Goal: Check status

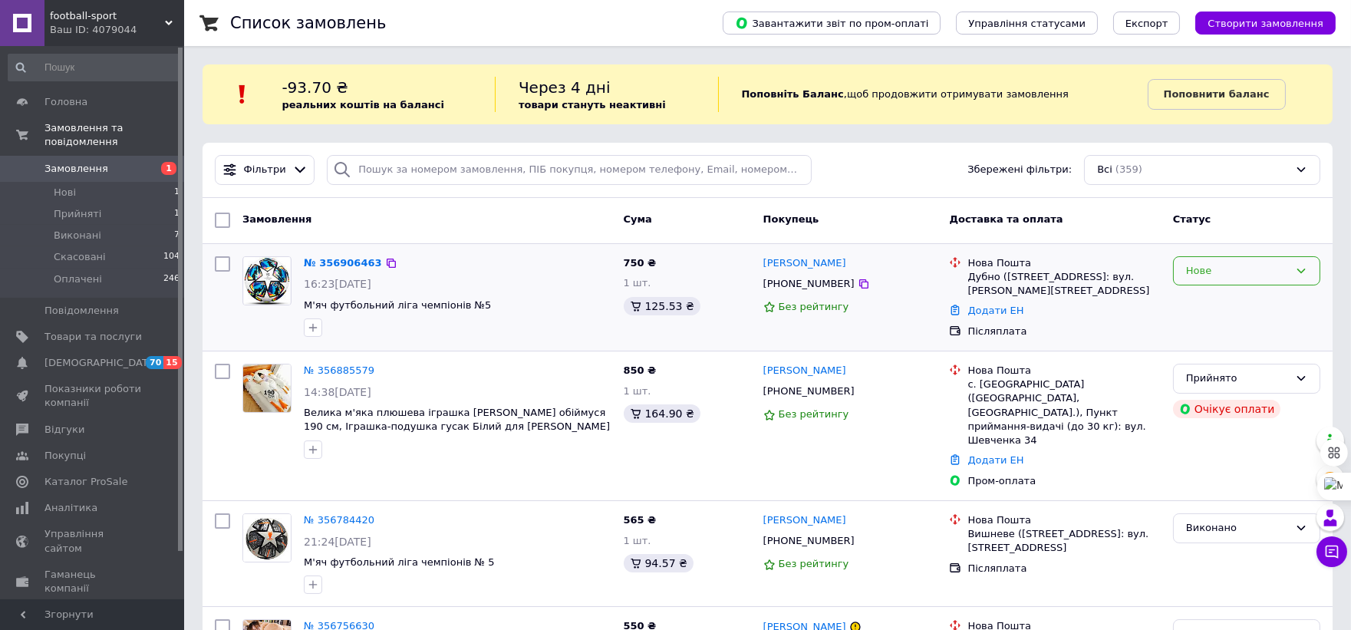
click at [1300, 262] on div "Нове" at bounding box center [1246, 271] width 147 height 30
click at [1201, 295] on li "Прийнято" at bounding box center [1247, 302] width 146 height 28
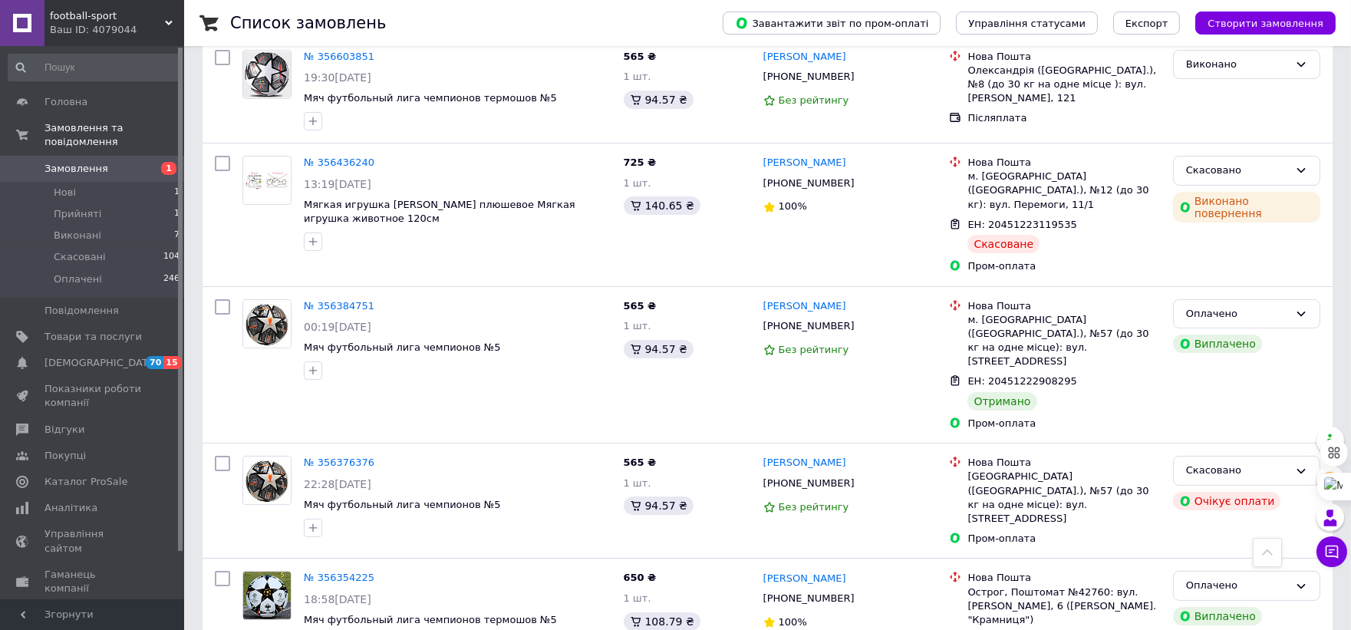
scroll to position [1023, 0]
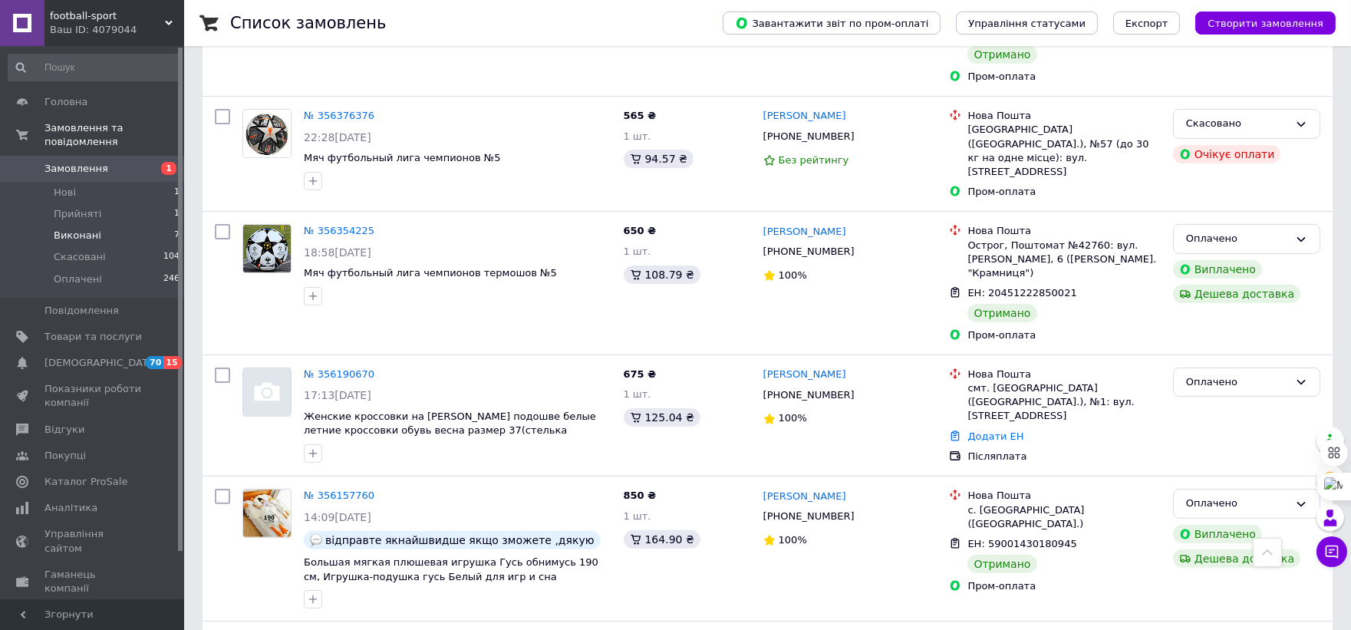
click at [86, 229] on span "Виконані" at bounding box center [78, 236] width 48 height 14
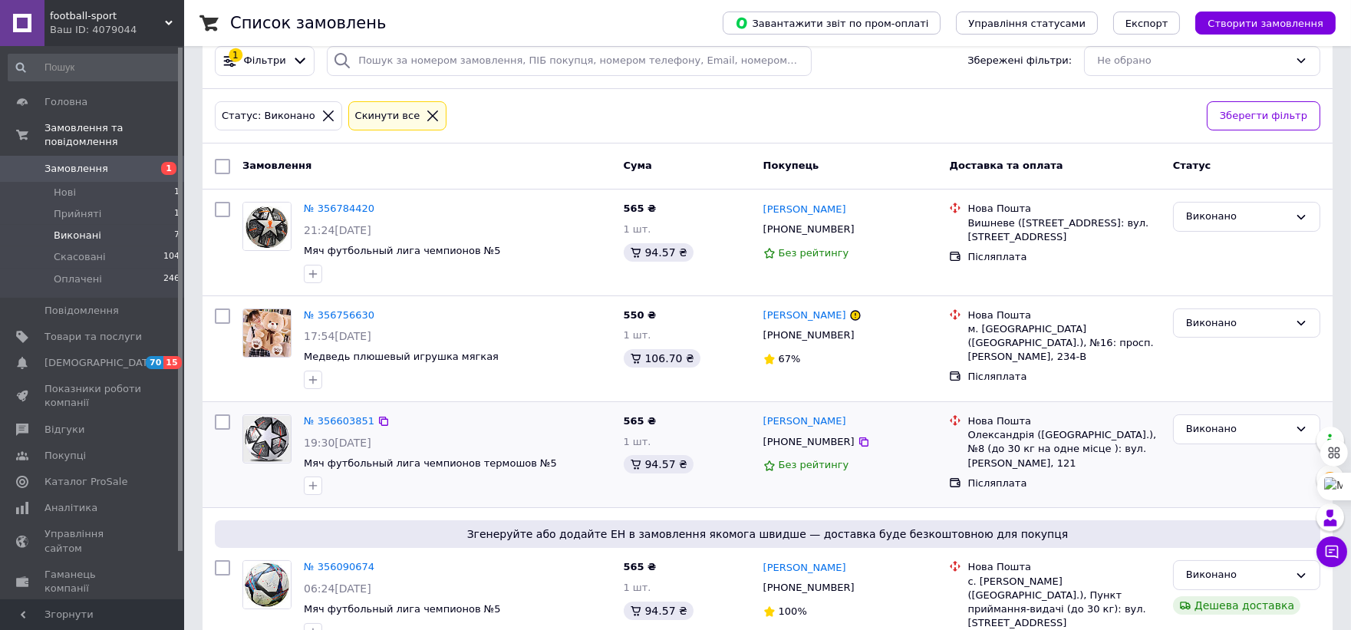
scroll to position [103, 0]
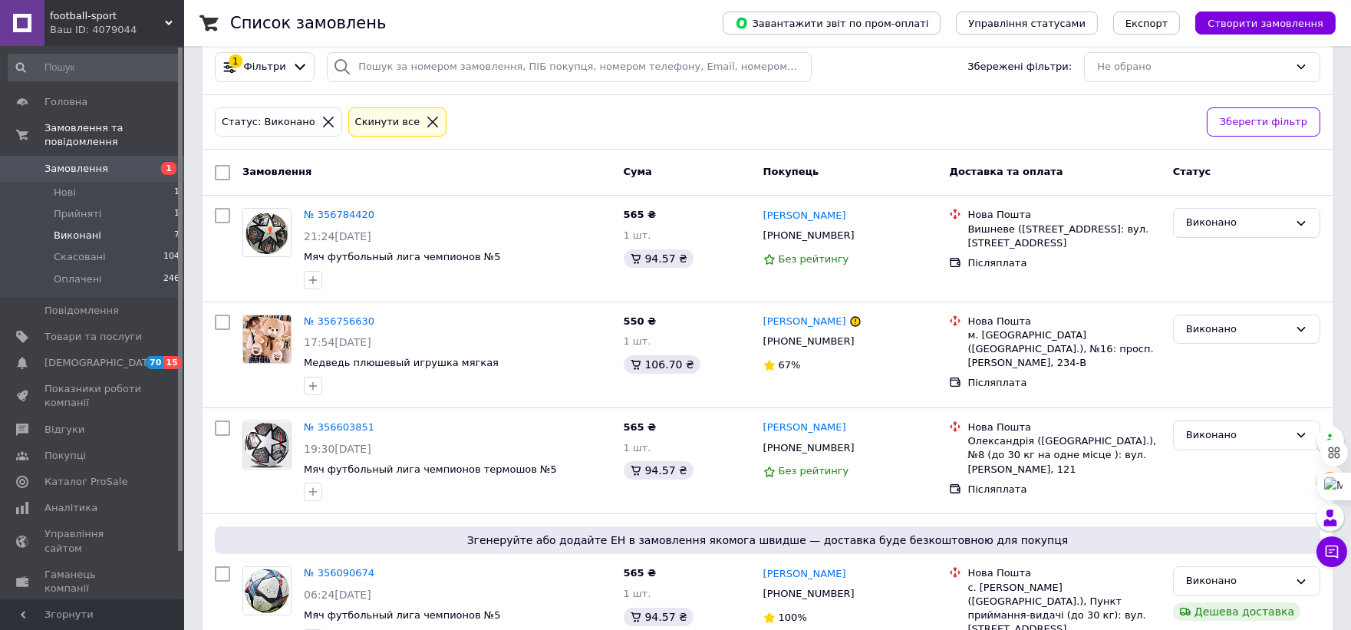
click at [72, 162] on span "Замовлення" at bounding box center [77, 169] width 64 height 14
